Goal: Check status

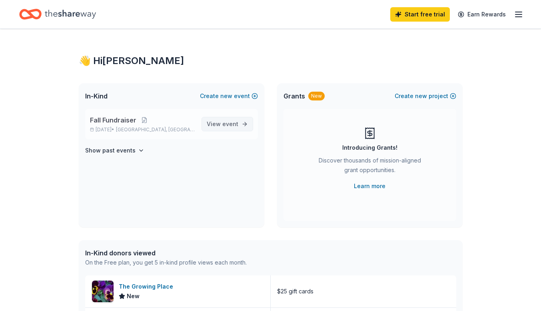
click at [227, 128] on span "View event" at bounding box center [223, 124] width 32 height 10
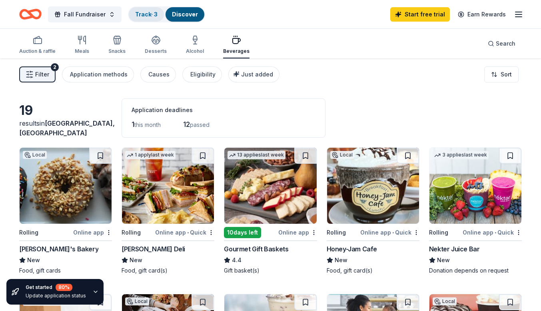
click at [146, 14] on link "Track · 3" at bounding box center [146, 14] width 22 height 7
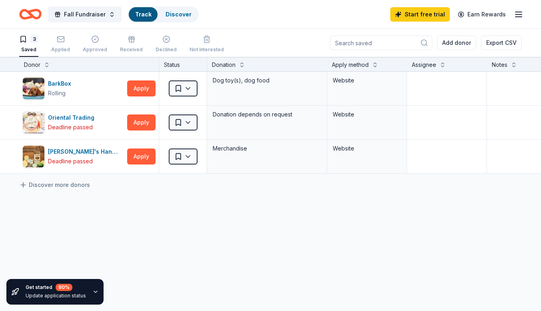
scroll to position [0, 0]
click at [94, 45] on div "Approved" at bounding box center [95, 44] width 24 height 18
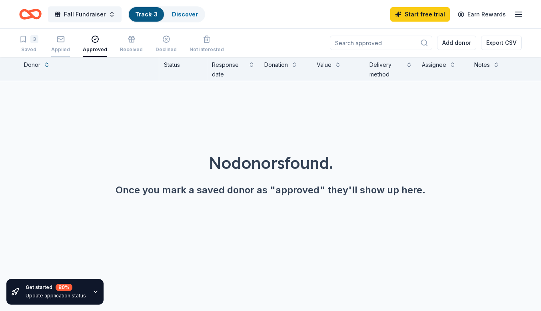
click at [65, 43] on div "button" at bounding box center [60, 39] width 19 height 8
